Goal: Information Seeking & Learning: Learn about a topic

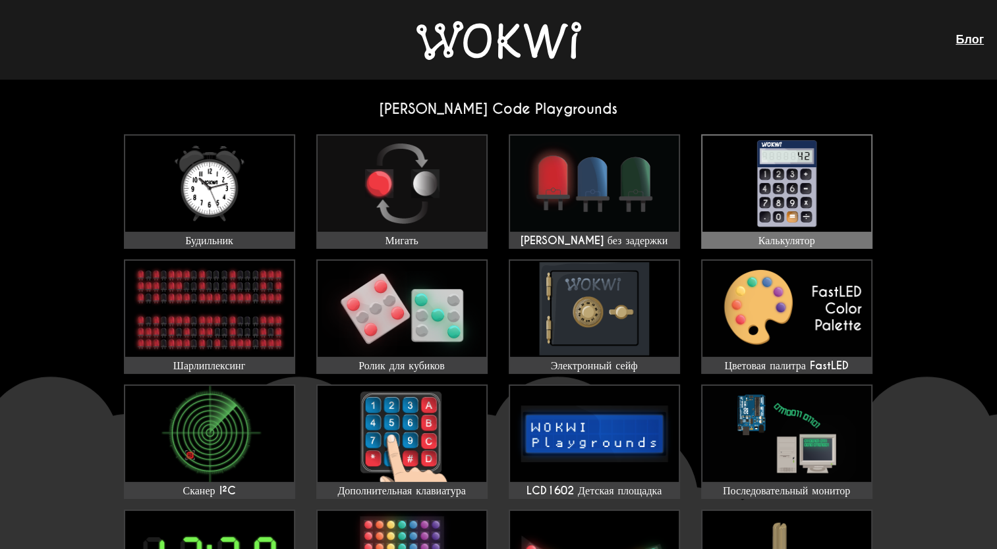
click at [835, 194] on img at bounding box center [786, 184] width 169 height 96
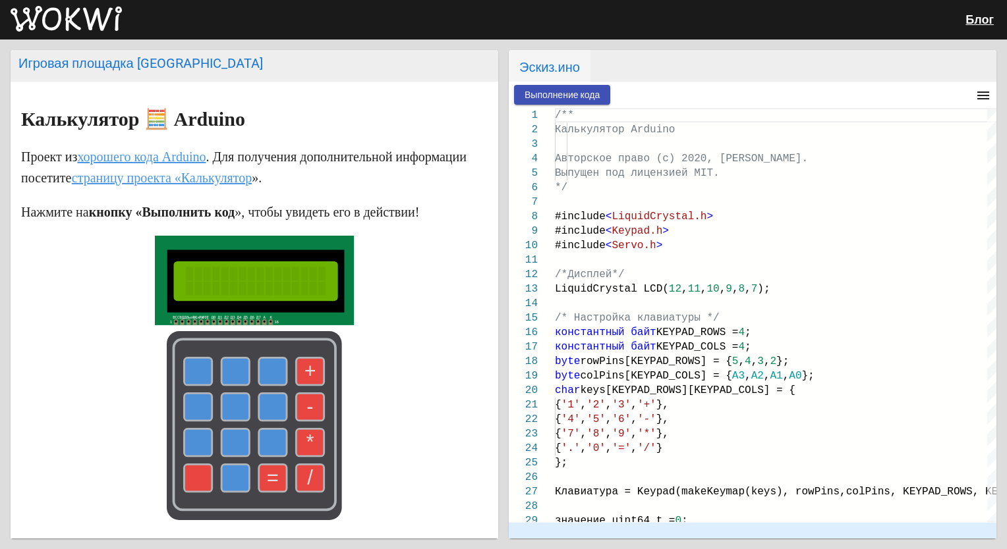
click at [568, 86] on button "Выполнение кода" at bounding box center [562, 95] width 96 height 20
click at [252, 373] on rect at bounding box center [254, 425] width 175 height 189
click at [270, 373] on use at bounding box center [273, 372] width 28 height 28
click at [306, 375] on text "+" at bounding box center [310, 371] width 12 height 23
click at [194, 370] on use at bounding box center [198, 372] width 28 height 28
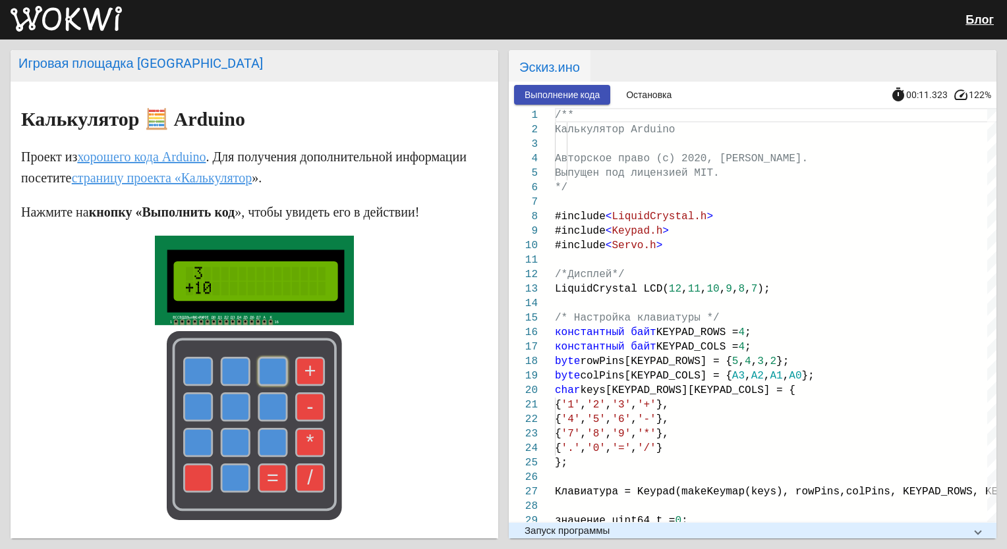
click at [227, 475] on use at bounding box center [235, 478] width 28 height 28
click at [273, 465] on use at bounding box center [273, 478] width 28 height 28
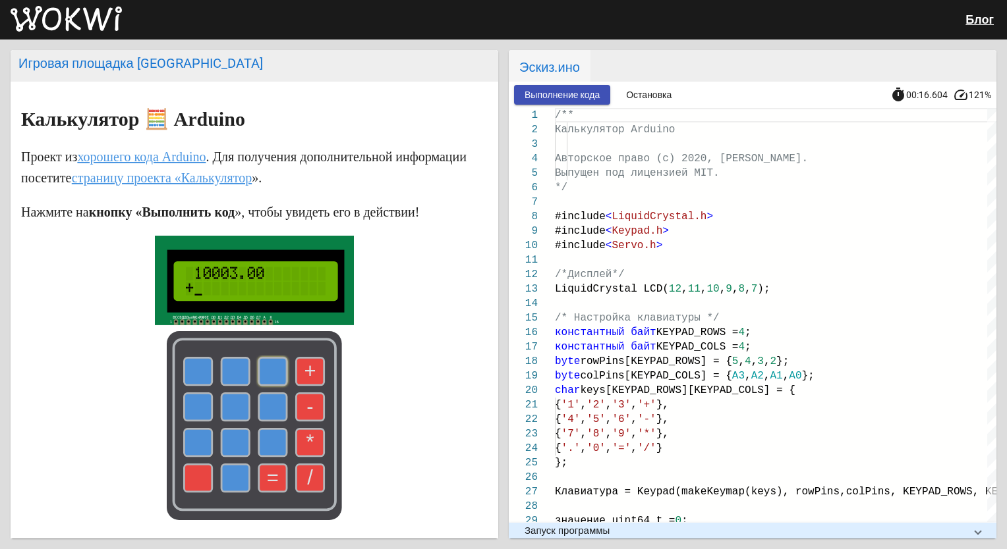
click at [192, 469] on use at bounding box center [198, 478] width 28 height 28
click at [659, 94] on span "Остановка" at bounding box center [648, 95] width 45 height 11
